Goal: Navigation & Orientation: Understand site structure

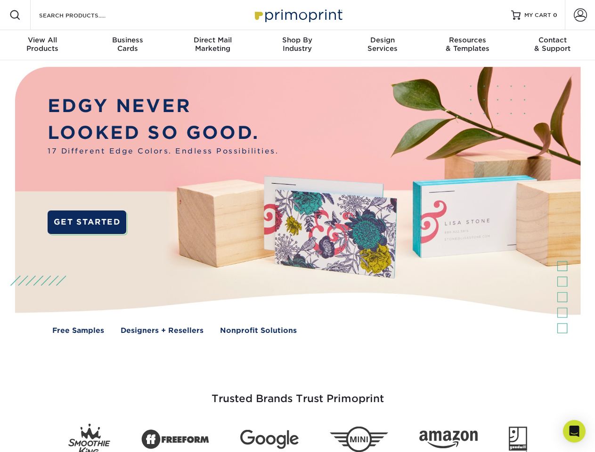
click at [297, 226] on img at bounding box center [297, 207] width 589 height 294
click at [15, 15] on span at bounding box center [14, 14] width 11 height 11
click at [580, 15] on span at bounding box center [580, 14] width 13 height 13
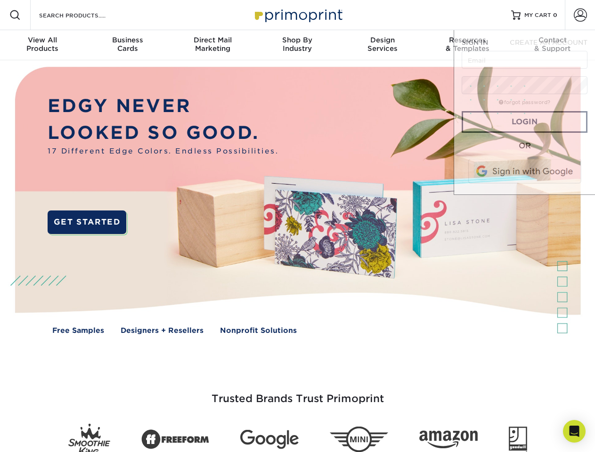
click at [42, 45] on div "View All Products" at bounding box center [42, 44] width 85 height 17
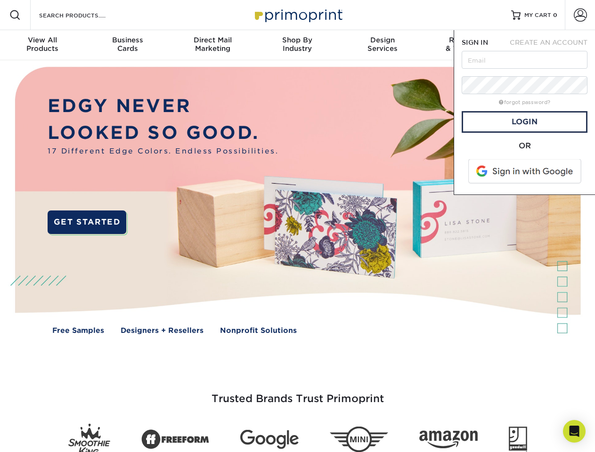
click at [127, 45] on div "Business Cards" at bounding box center [127, 44] width 85 height 17
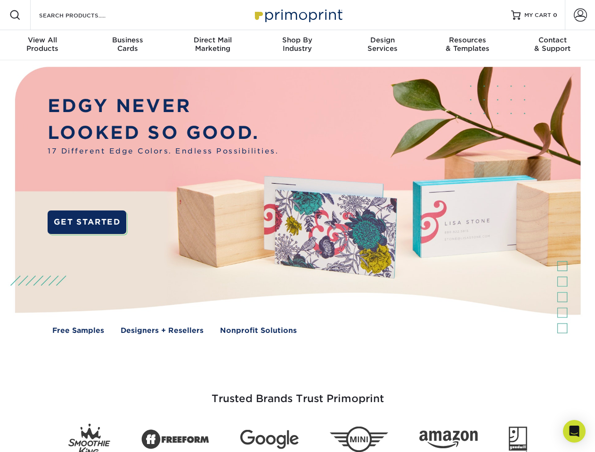
click at [212, 45] on div "Direct Mail Marketing" at bounding box center [212, 44] width 85 height 17
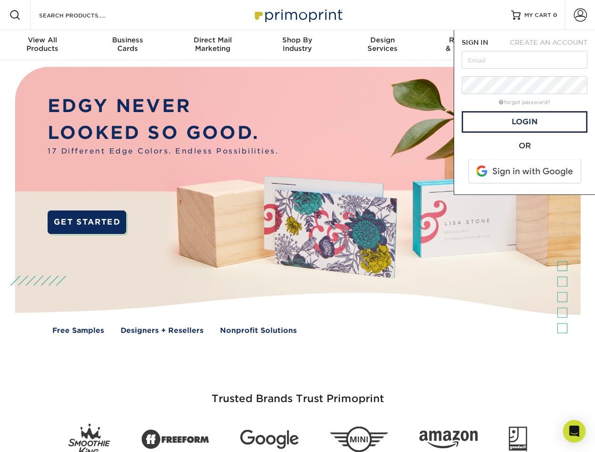
click at [297, 45] on div "Shop By Industry" at bounding box center [297, 44] width 85 height 17
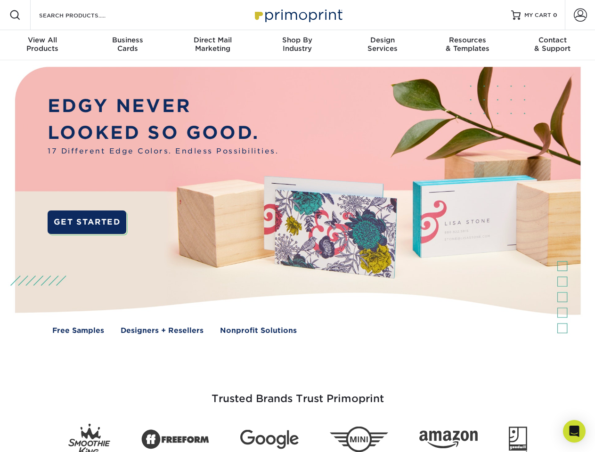
click at [383, 45] on div "Design Services" at bounding box center [382, 44] width 85 height 17
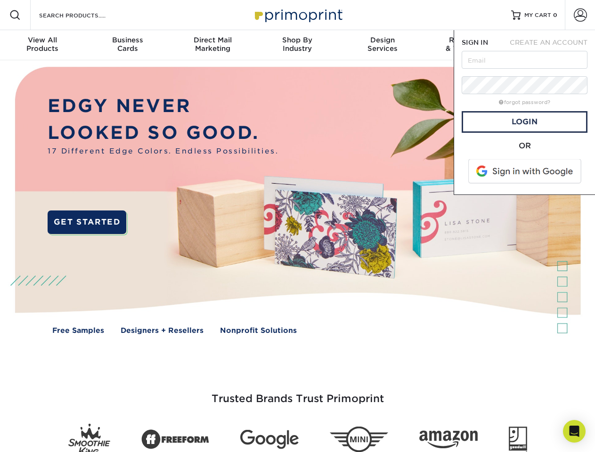
click at [467, 45] on span "SIGN IN" at bounding box center [475, 43] width 26 height 8
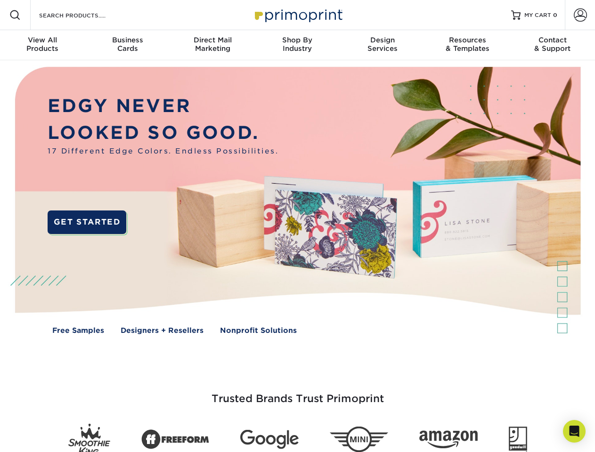
click at [553, 45] on div "Contact & Support" at bounding box center [552, 44] width 85 height 17
